Goal: Information Seeking & Learning: Learn about a topic

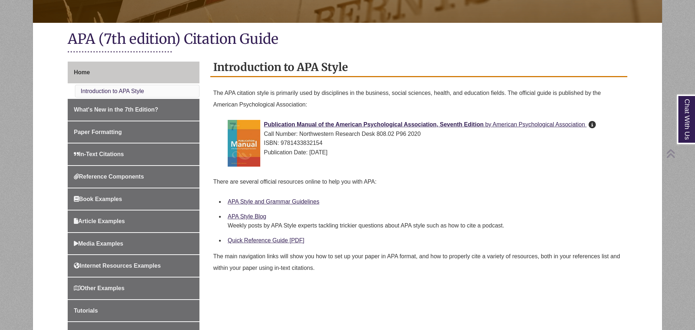
scroll to position [147, 0]
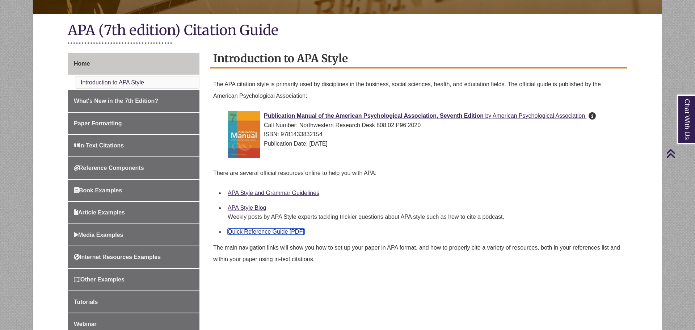
click at [275, 232] on link "Quick Reference Guide [PDF]" at bounding box center [266, 231] width 77 height 6
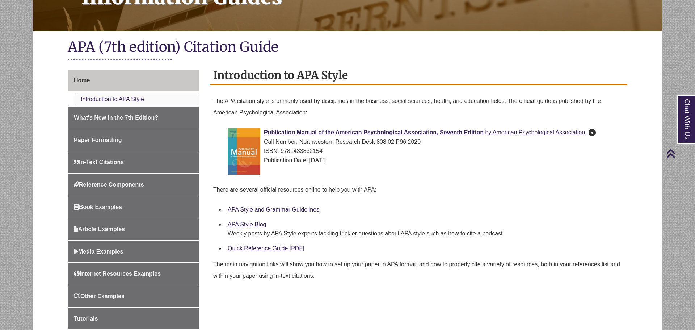
scroll to position [132, 0]
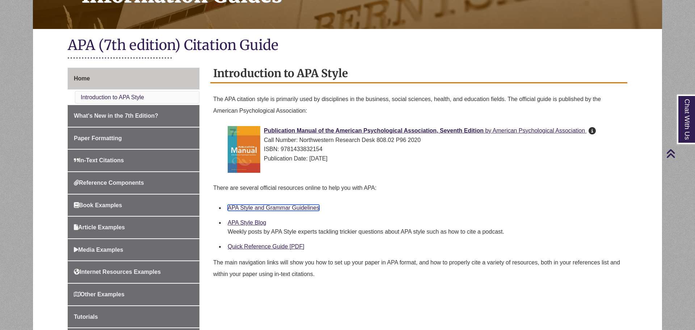
click at [279, 208] on link "APA Style and Grammar Guidelines" at bounding box center [274, 208] width 92 height 6
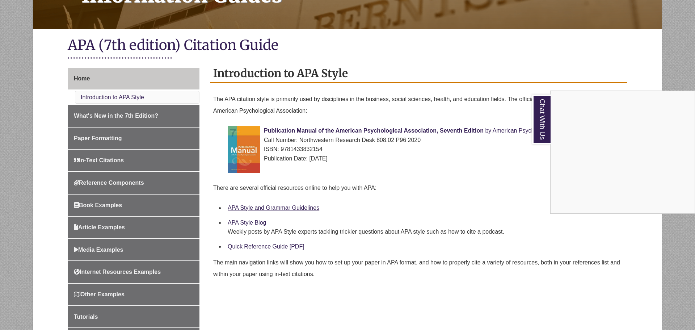
click at [250, 207] on div "Chat With Us" at bounding box center [347, 165] width 695 height 330
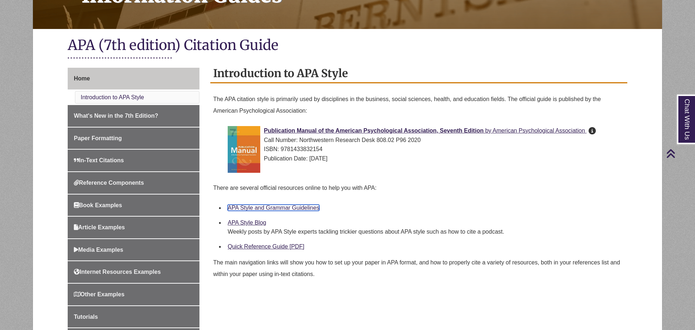
click at [250, 207] on link "APA Style and Grammar Guidelines" at bounding box center [274, 208] width 92 height 6
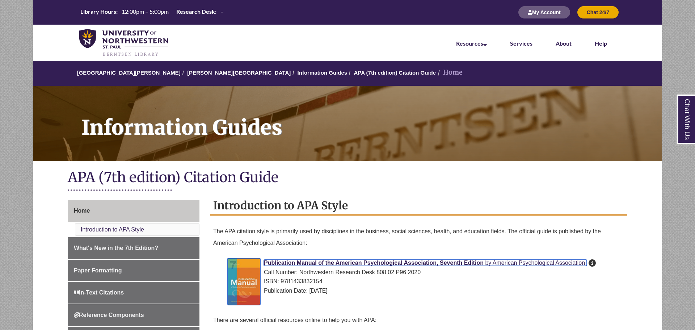
click at [474, 262] on span "Publication Manual of the American Psychological Association, Seventh Edition" at bounding box center [374, 263] width 220 height 6
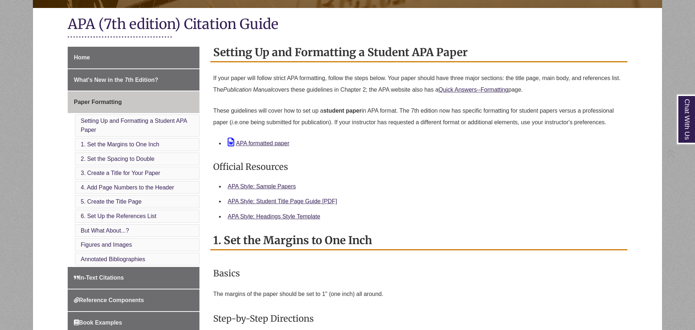
scroll to position [174, 0]
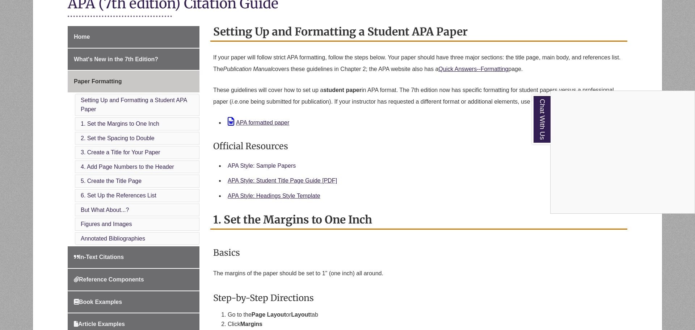
click at [279, 164] on div "Chat With Us" at bounding box center [347, 165] width 695 height 330
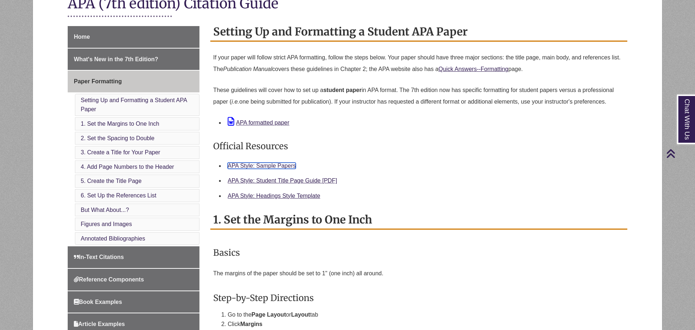
click at [279, 165] on link "APA Style: Sample Papers" at bounding box center [262, 166] width 68 height 6
click at [681, 111] on link "Chat With Us" at bounding box center [686, 119] width 18 height 50
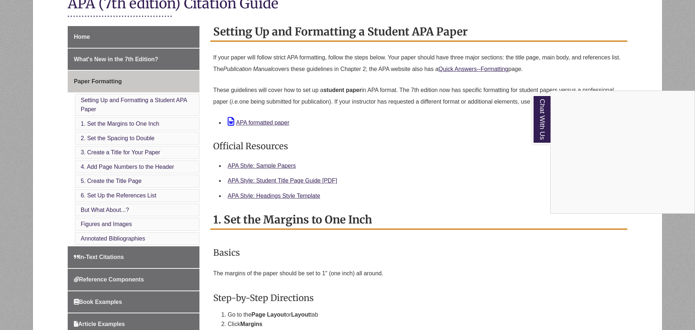
click at [442, 228] on h2 "1. Set the Margins to One Inch" at bounding box center [418, 219] width 417 height 19
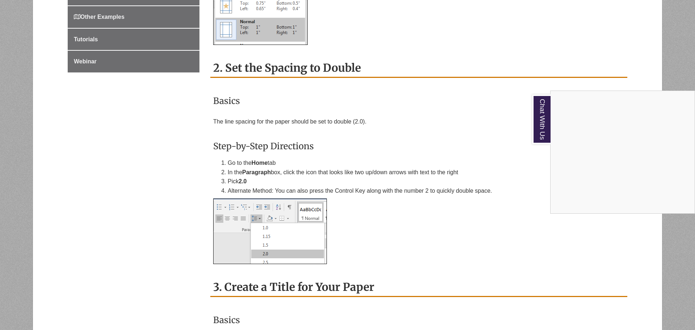
scroll to position [555, 0]
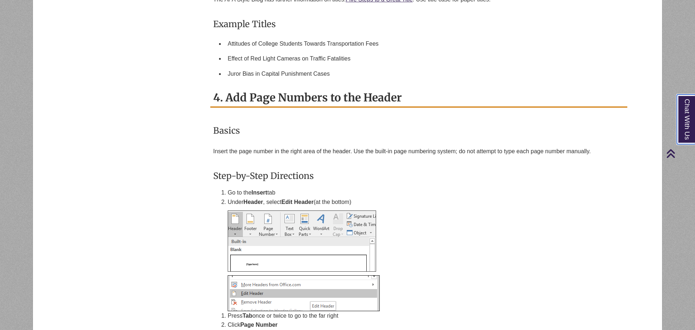
scroll to position [904, 0]
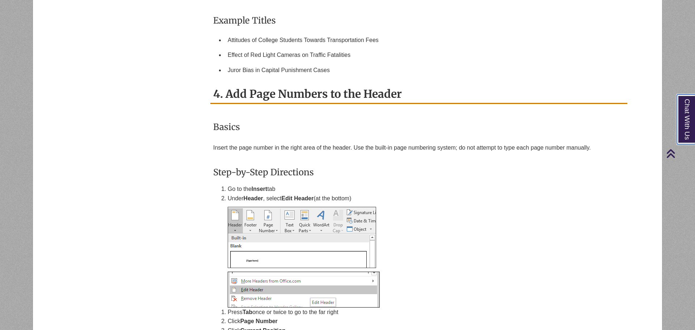
click at [689, 109] on link "Chat With Us" at bounding box center [686, 119] width 18 height 50
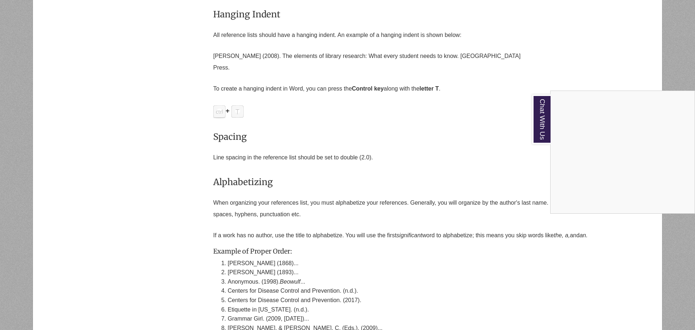
scroll to position [2066, 0]
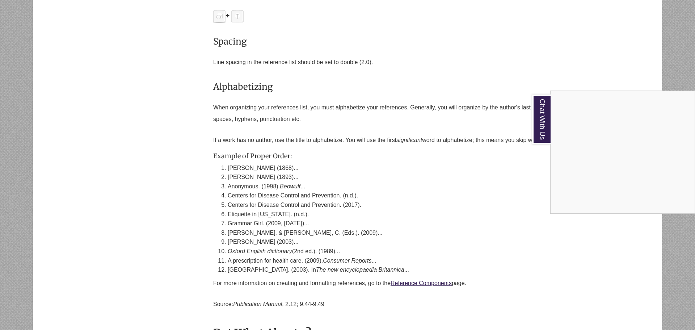
click at [561, 291] on p "For more information on creating and formatting references, go to the Reference…" at bounding box center [418, 282] width 411 height 17
